Goal: Navigation & Orientation: Find specific page/section

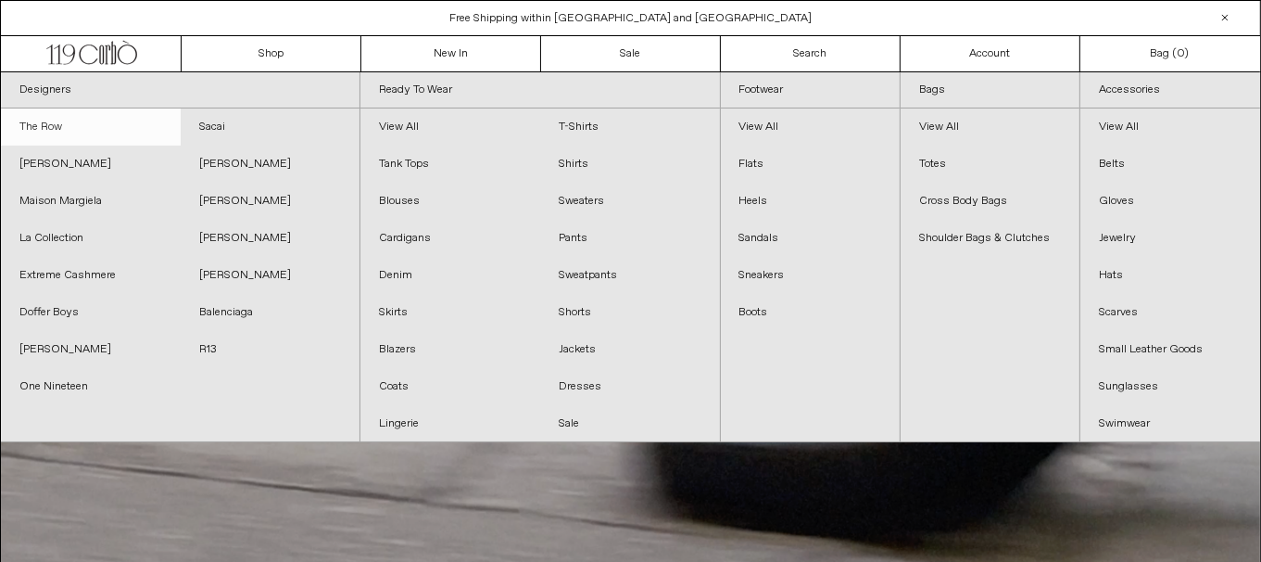
click at [73, 120] on link "The Row" at bounding box center [91, 126] width 180 height 37
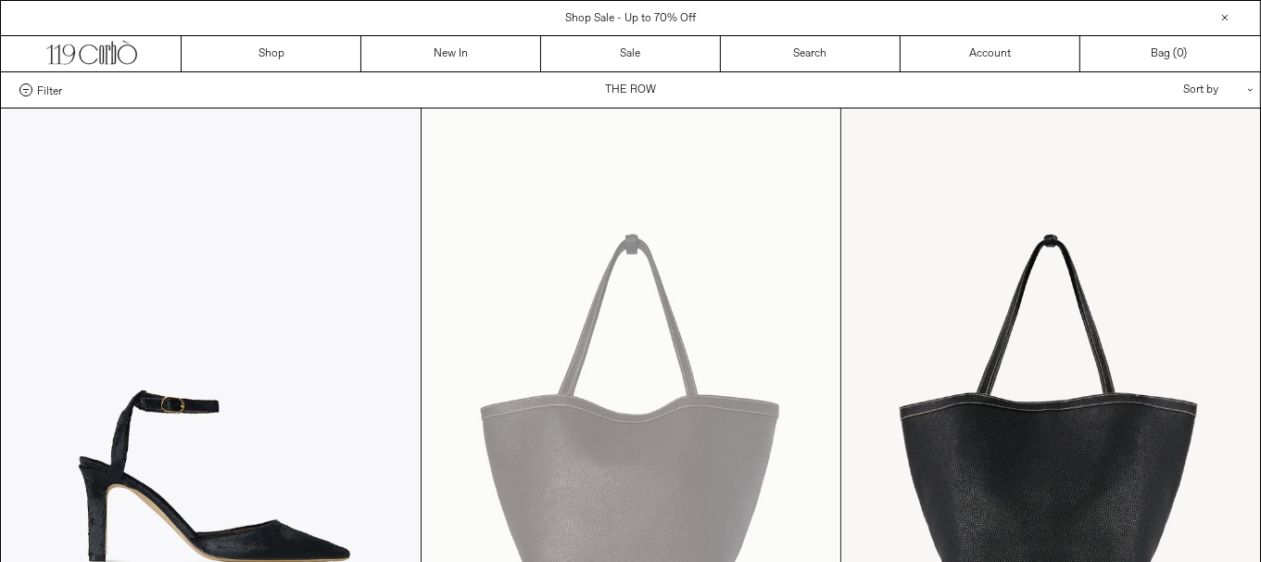
scroll to position [491, 0]
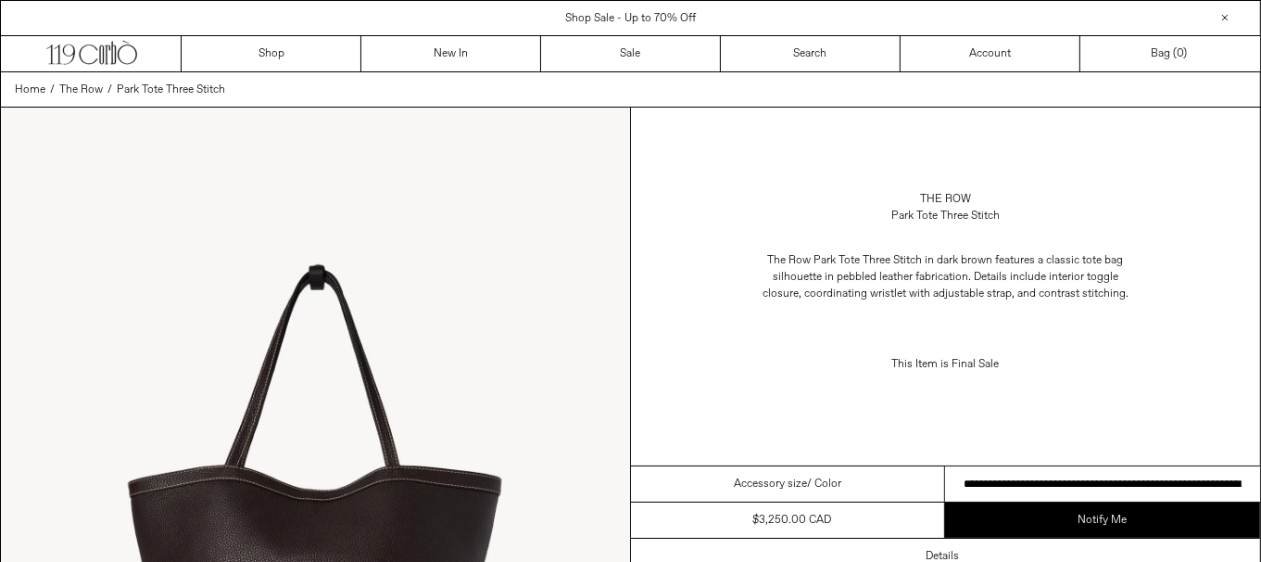
click at [1182, 468] on select "**********" at bounding box center [1102, 484] width 315 height 36
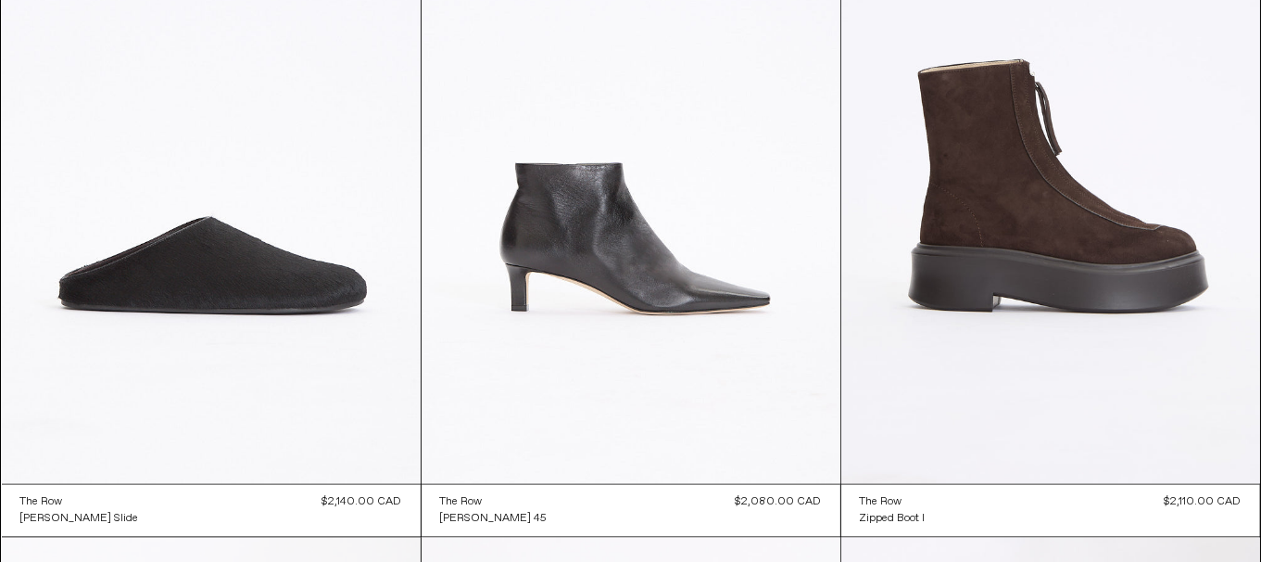
scroll to position [3473, 0]
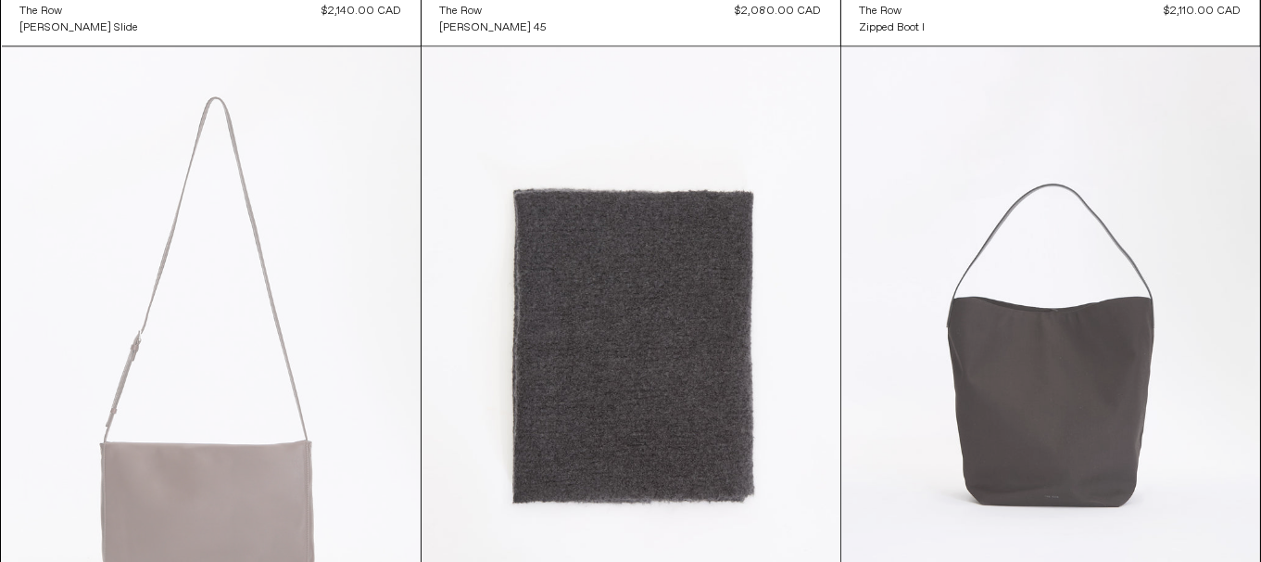
click at [1065, 370] on at bounding box center [1051, 360] width 419 height 628
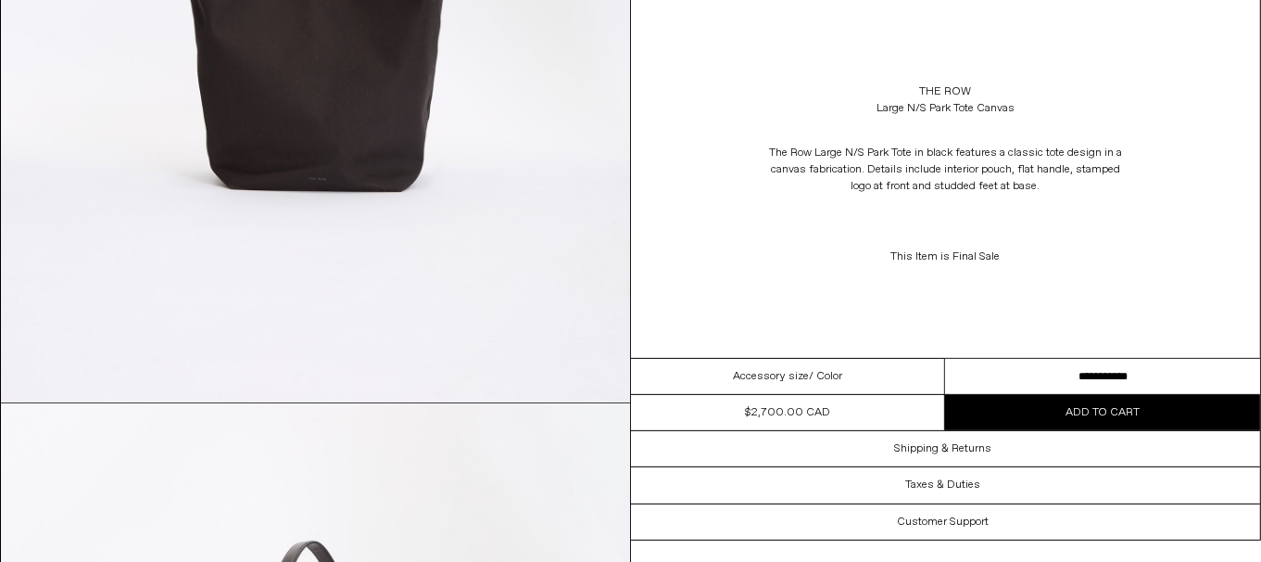
scroll to position [982, 0]
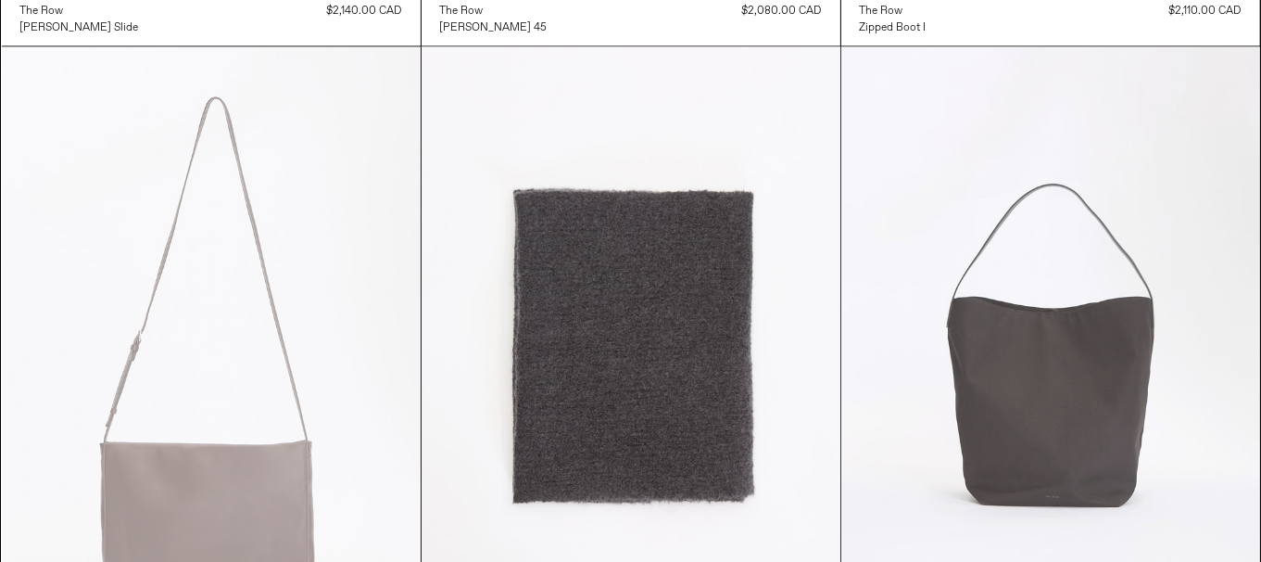
scroll to position [3473, 0]
click at [1110, 398] on at bounding box center [1051, 360] width 419 height 628
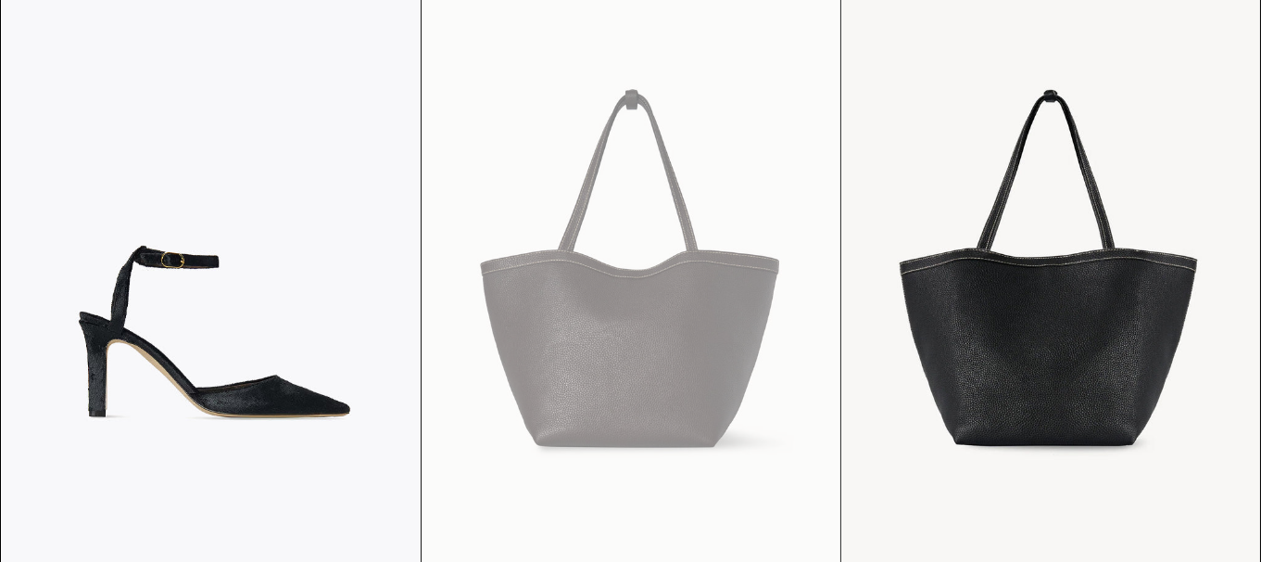
scroll to position [0, 0]
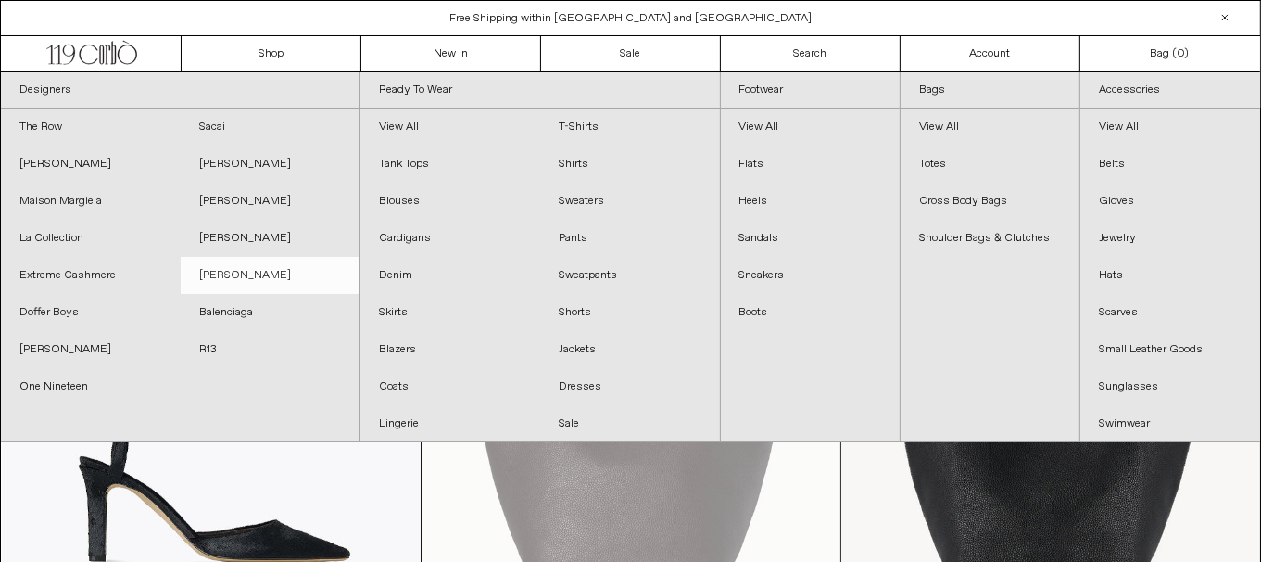
click at [221, 274] on link "[PERSON_NAME]" at bounding box center [271, 275] width 180 height 37
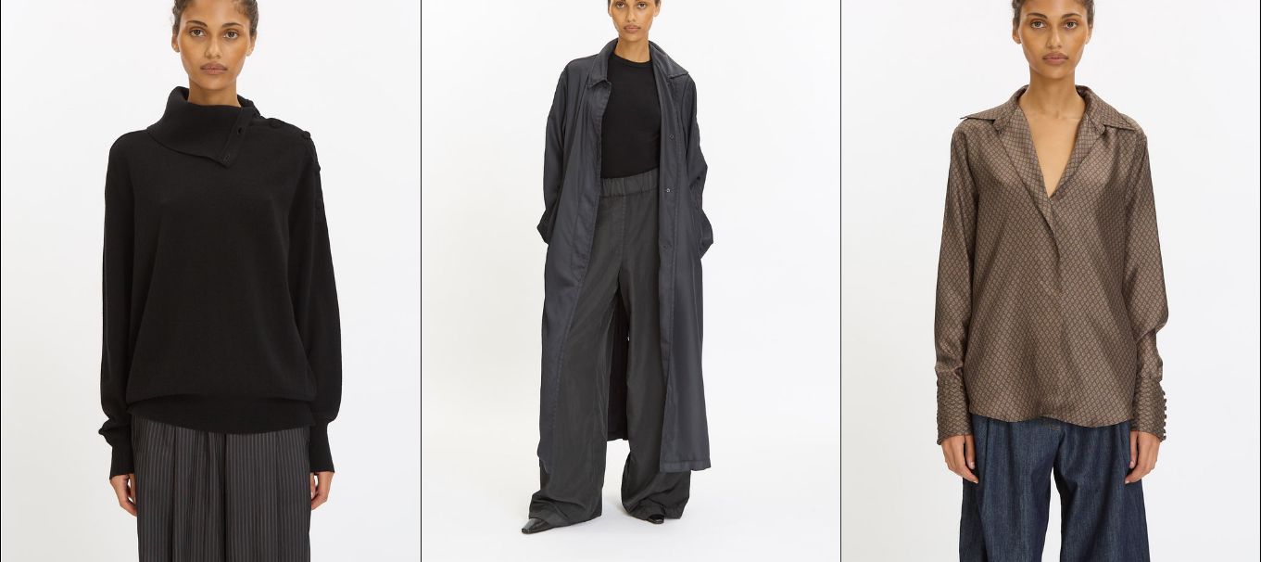
scroll to position [34, 0]
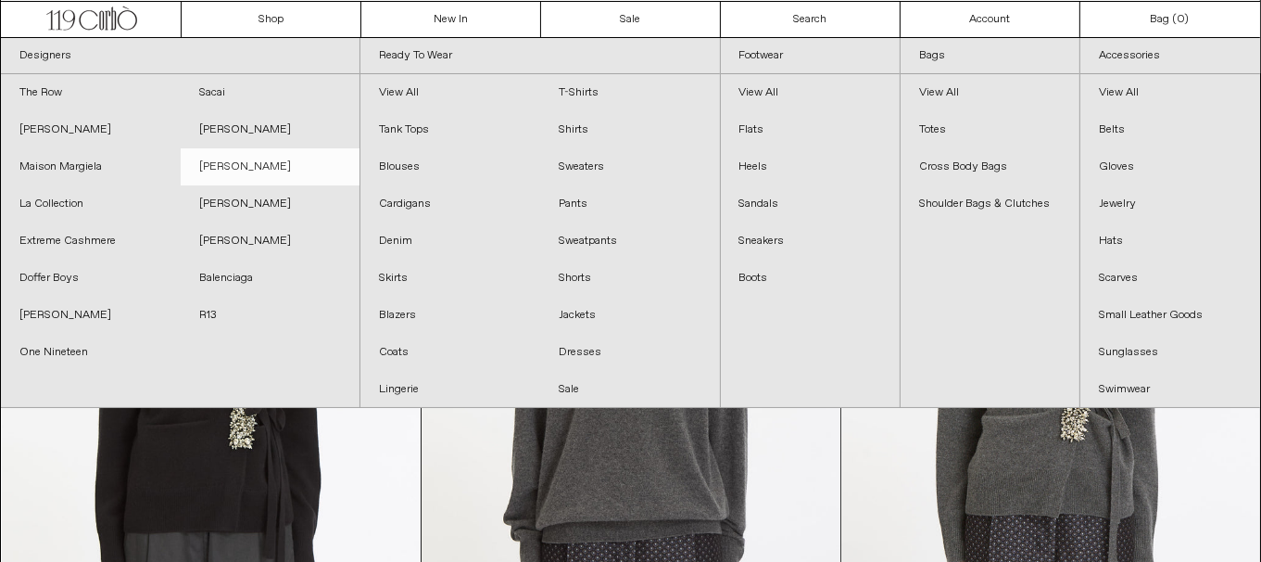
click at [255, 162] on link "[PERSON_NAME]" at bounding box center [271, 166] width 180 height 37
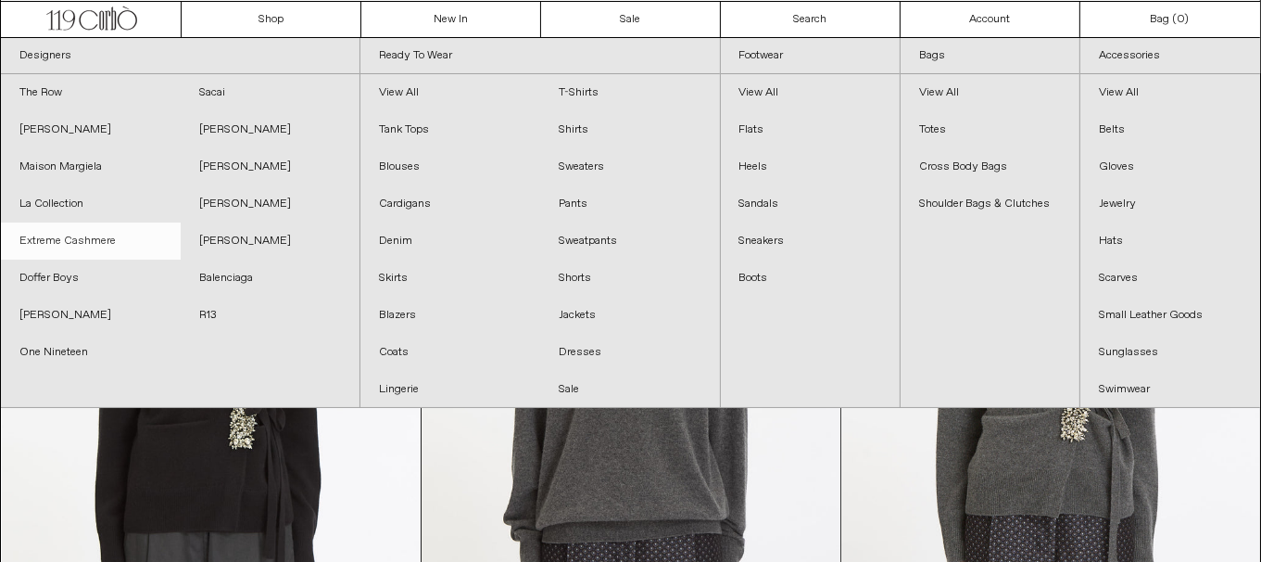
click at [98, 234] on link "Extreme Cashmere" at bounding box center [91, 240] width 180 height 37
